Goal: Complete application form

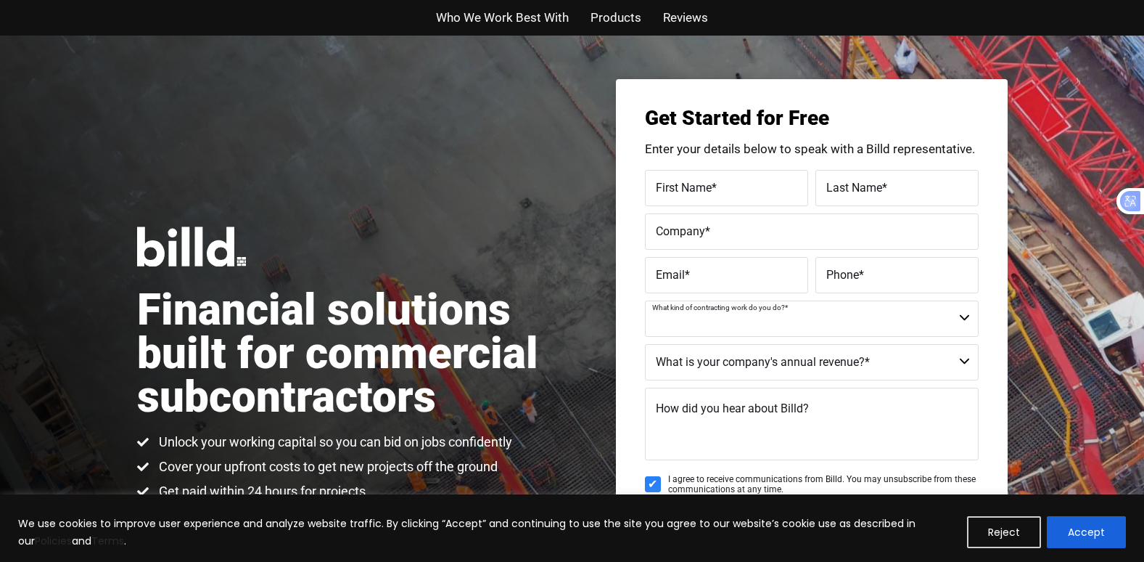
click at [965, 320] on select "Commercial Commercial and Residential Residential Not a Contractor" at bounding box center [812, 318] width 334 height 36
select select "Residential"
click at [645, 300] on select "Commercial Commercial and Residential Residential Not a Contractor" at bounding box center [812, 318] width 334 height 36
click at [741, 174] on div "First Name *" at bounding box center [728, 188] width 167 height 36
type input "Guinevere"
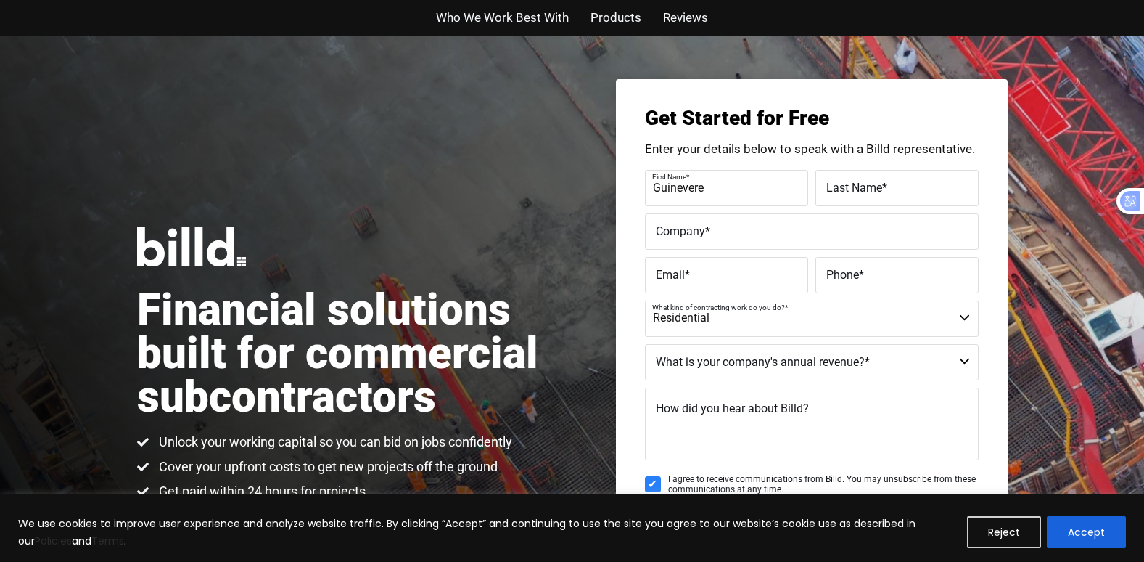
type input "[PERSON_NAME]"
type input "[PERSON_NAME] Manor, Inc"
type input "[EMAIL_ADDRESS][DOMAIN_NAME]"
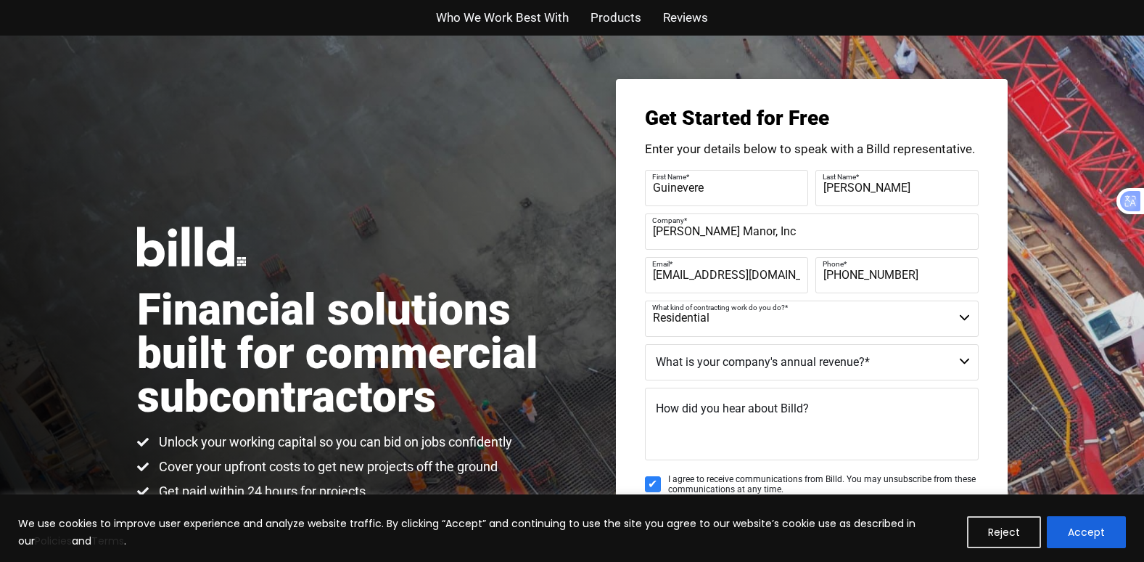
click at [911, 263] on label "Phone *" at bounding box center [895, 263] width 145 height 21
click at [911, 263] on input "[PHONE_NUMBER]" at bounding box center [897, 275] width 163 height 36
drag, startPoint x: 911, startPoint y: 269, endPoint x: 831, endPoint y: 276, distance: 80.8
click at [831, 276] on div "Phone * [PHONE_NUMBER]" at bounding box center [895, 275] width 167 height 36
click at [906, 276] on input "[PHONE_NUMBER]" at bounding box center [897, 275] width 163 height 36
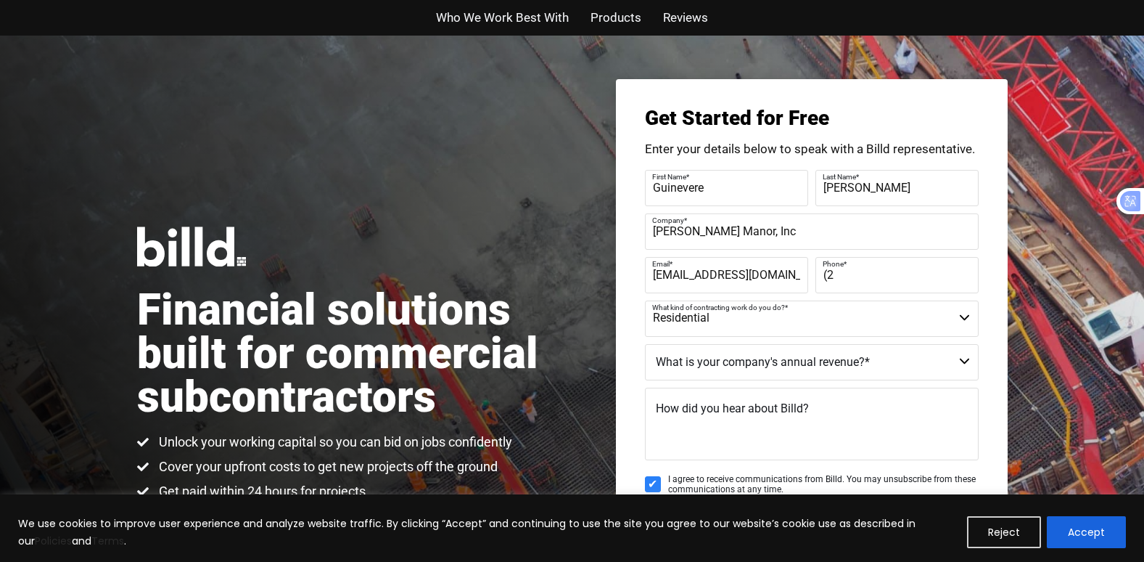
type input "("
type input "[PHONE_NUMBER]"
click at [964, 356] on select "$40M + $25M - $40M $8M - $25M $4M - $8M $2M - $4M $1M - $2M Less than $1M" at bounding box center [812, 362] width 334 height 36
select select "Less than $1M"
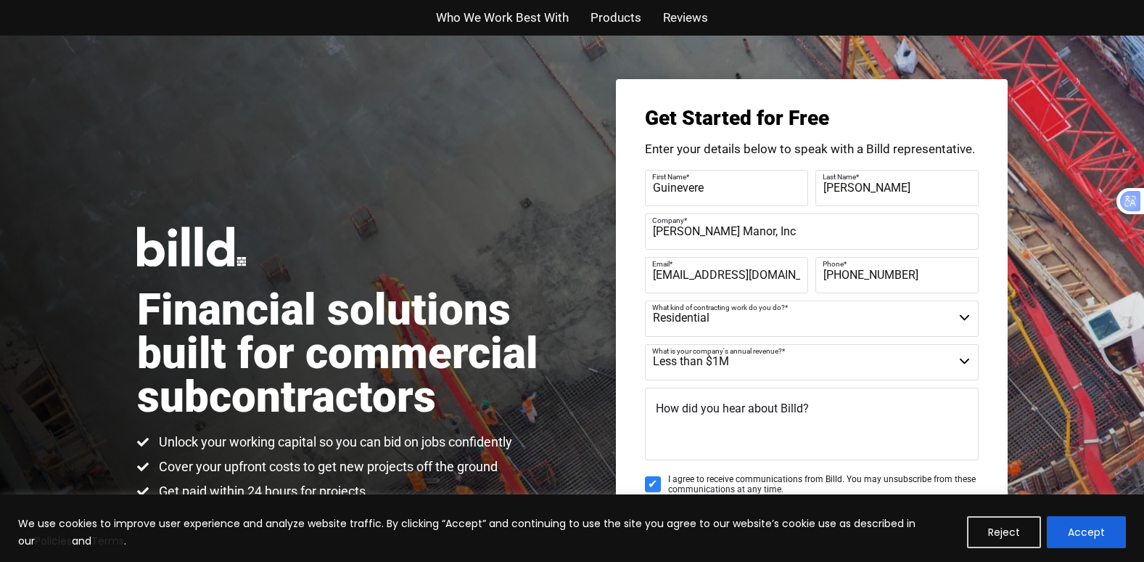
click at [645, 344] on select "$40M + $25M - $40M $8M - $25M $4M - $8M $2M - $4M $1M - $2M Less than $1M" at bounding box center [812, 362] width 334 height 36
click at [693, 414] on span "How did you hear about Billd?" at bounding box center [732, 408] width 153 height 14
click at [693, 414] on textarea "How did you hear about Billd?" at bounding box center [812, 423] width 334 height 73
click at [273, 350] on h1 "Financial solutions built for commercial subcontractors" at bounding box center [354, 353] width 435 height 131
click at [786, 414] on textarea "Friend recommenda" at bounding box center [812, 423] width 334 height 73
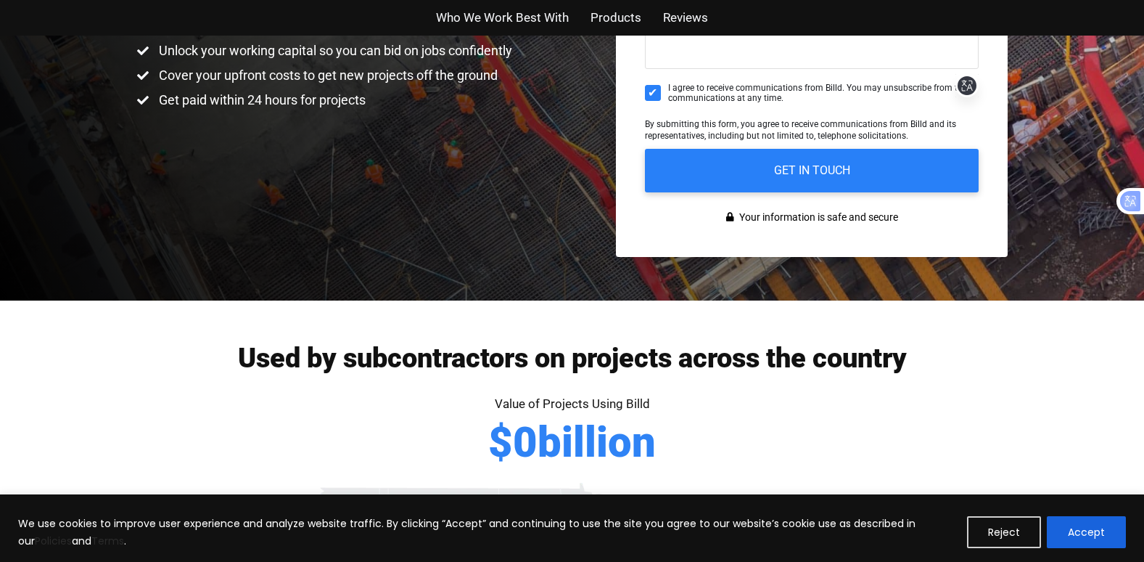
scroll to position [435, 0]
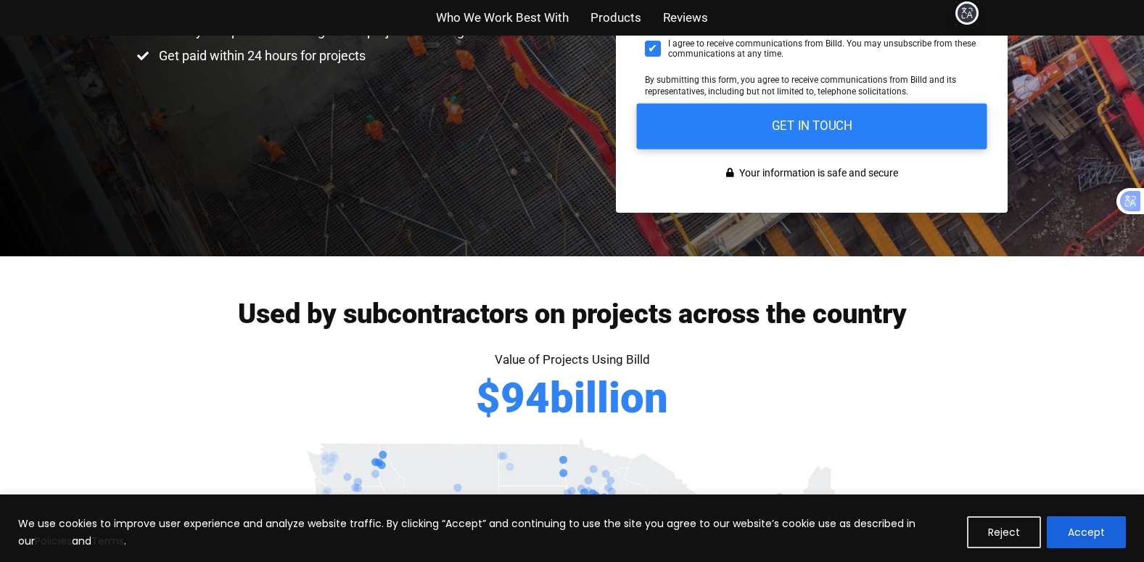
type textarea "Friend recommendation"
click at [829, 122] on input "GET IN TOUCH" at bounding box center [811, 126] width 350 height 46
